Goal: Register for event/course

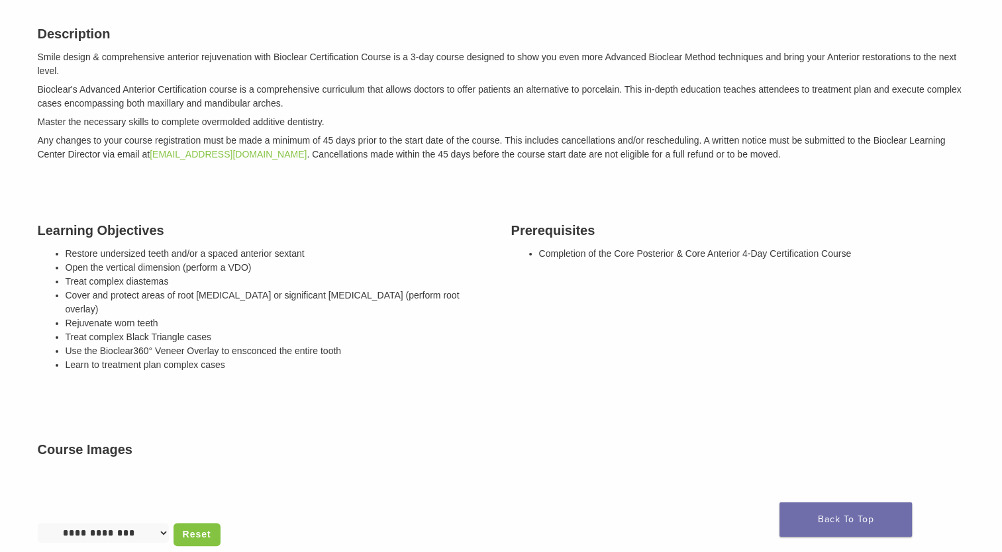
scroll to position [196, 0]
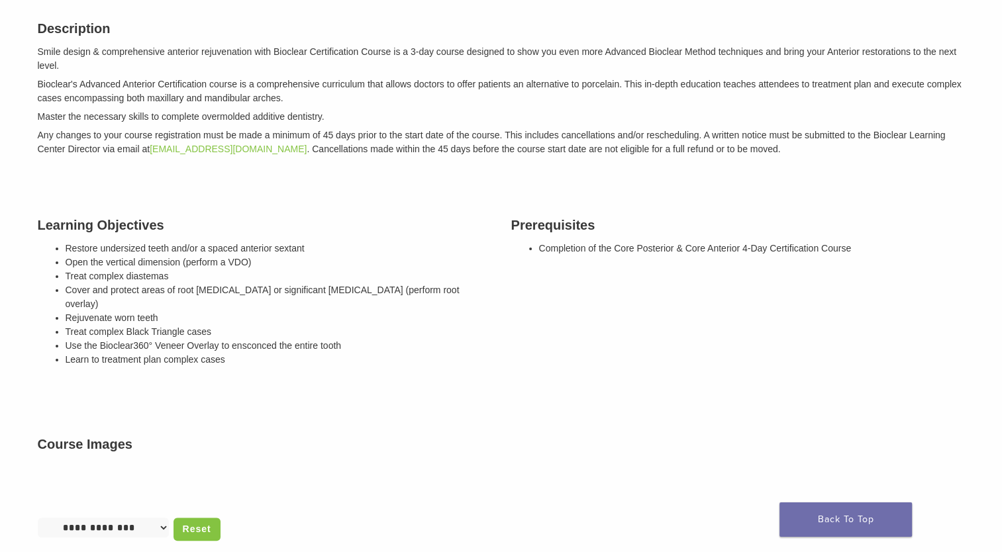
click at [611, 333] on div "Prerequisites Completion of the Core Posterior & Core Anterior 4-Day Certificat…" at bounding box center [738, 294] width 474 height 191
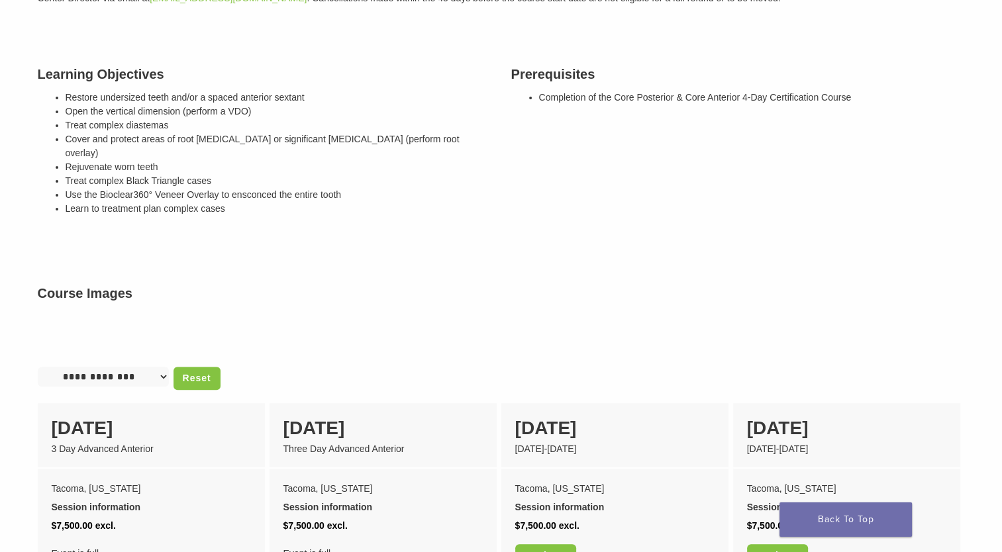
scroll to position [348, 0]
click at [611, 329] on img at bounding box center [733, 319] width 464 height 20
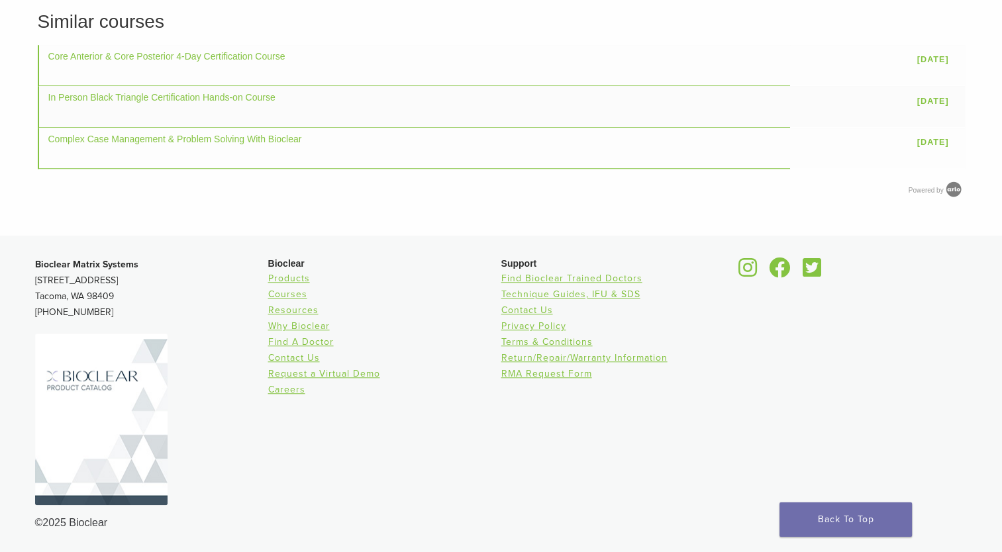
scroll to position [1200, 0]
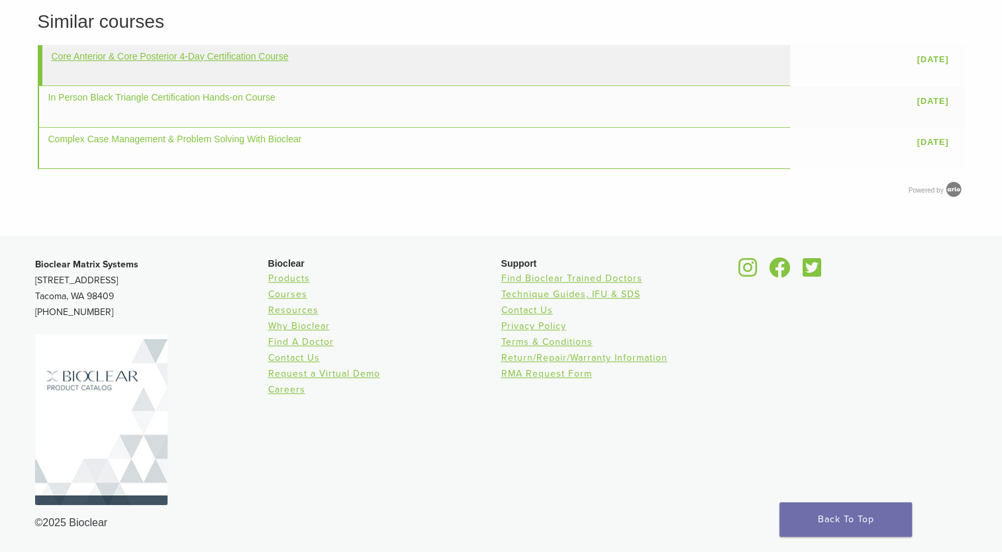
click at [172, 62] on link "Core Anterior & Core Posterior 4-Day Certification Course" at bounding box center [170, 56] width 237 height 11
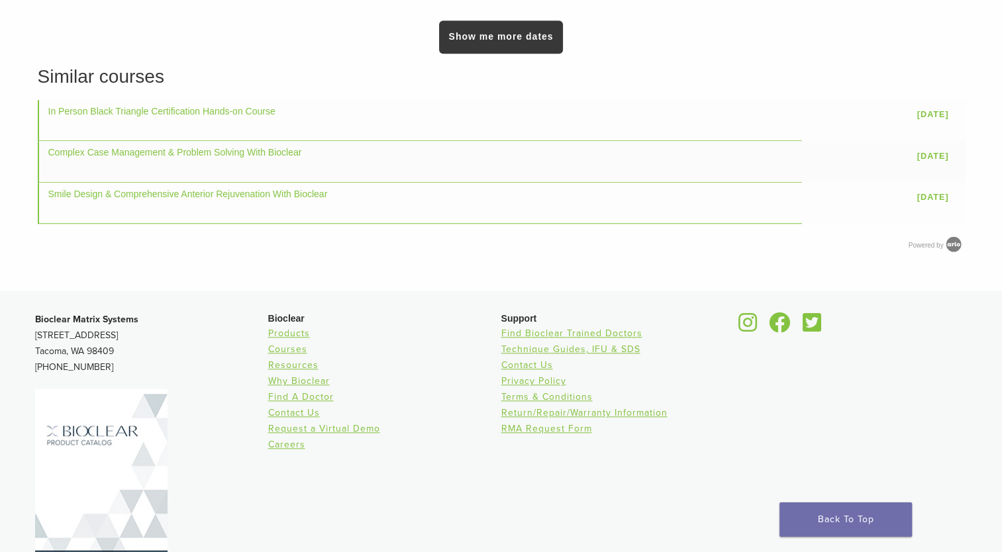
scroll to position [1205, 0]
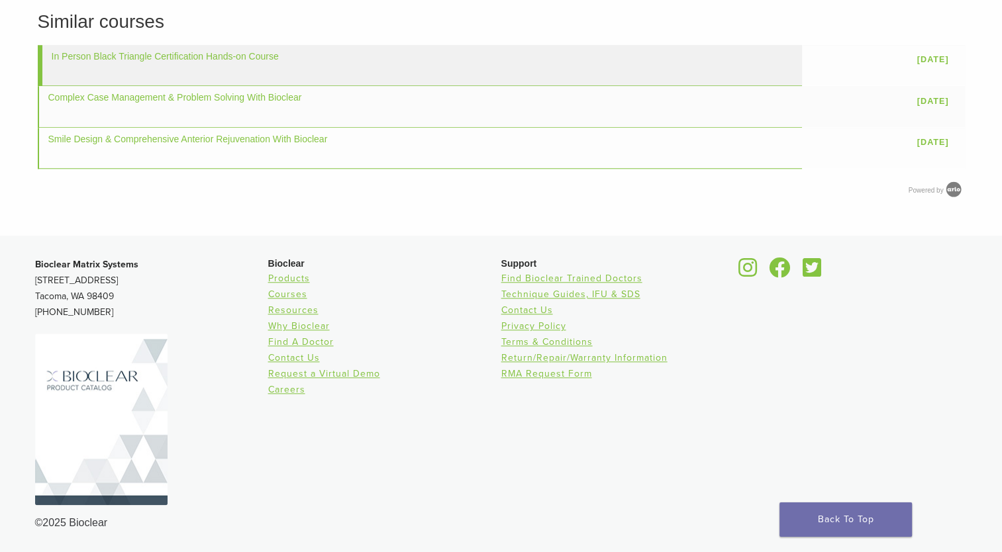
click at [218, 86] on td "In Person Black Triangle Certification Hands-on Course" at bounding box center [420, 65] width 765 height 41
click at [230, 62] on link "In Person Black Triangle Certification Hands-on Course" at bounding box center [165, 56] width 227 height 11
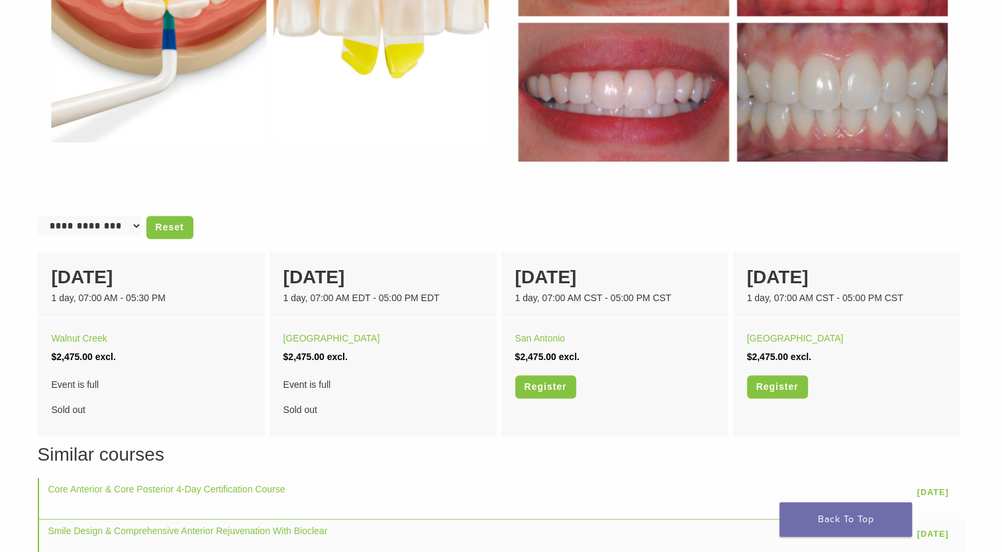
scroll to position [738, 0]
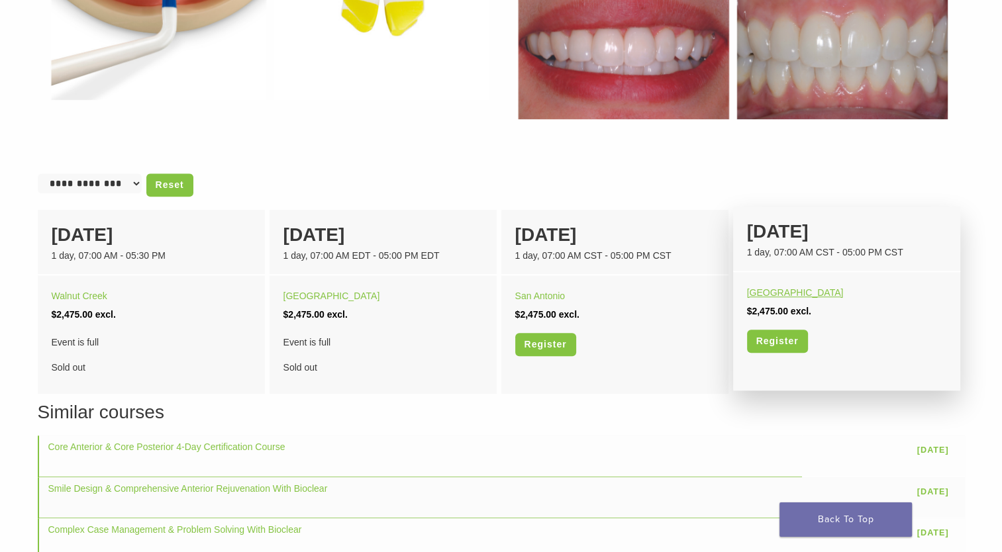
click at [775, 292] on link "Minneapolis" at bounding box center [795, 292] width 97 height 11
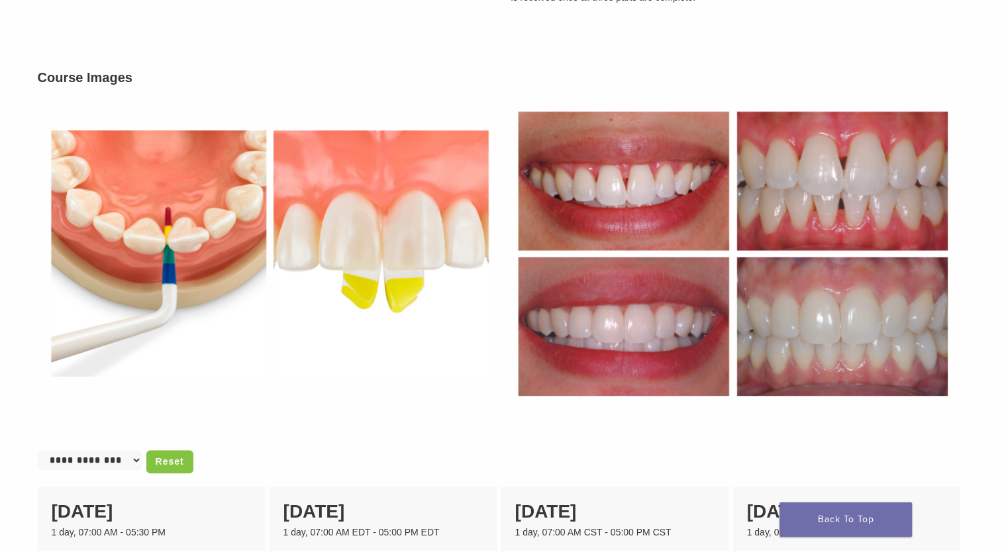
scroll to position [450, 0]
